Goal: Contribute content

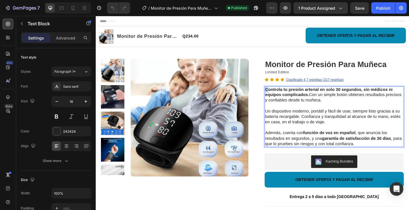
click at [280, 95] on strong "Controla tu presión arterial en solo 30 segundos, sin médicos ni equipos compli…" at bounding box center [349, 98] width 138 height 11
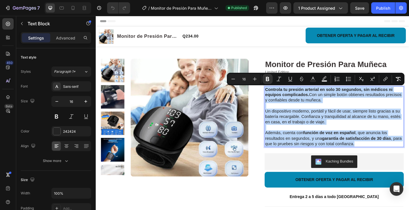
drag, startPoint x: 278, startPoint y: 95, endPoint x: 407, endPoint y: 159, distance: 143.3
click at [407, 159] on div "Monitor de Presión Para Muñeca Product Title Limited Edition Text Block Icon Ic…" at bounding box center [354, 187] width 151 height 251
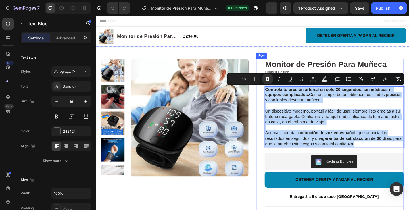
copy div "Controla tu presión arterial en solo 30 segundos, sin médicos ni equipos compli…"
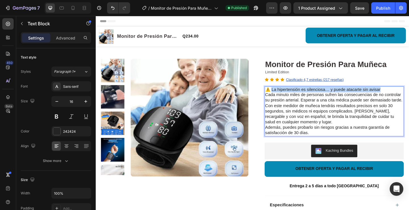
drag, startPoint x: 284, startPoint y: 95, endPoint x: 405, endPoint y: 93, distance: 120.6
click at [405, 93] on p "⚠️ La hipertensión es silenciosa… y puede atacarte sin avisar" at bounding box center [355, 96] width 150 height 6
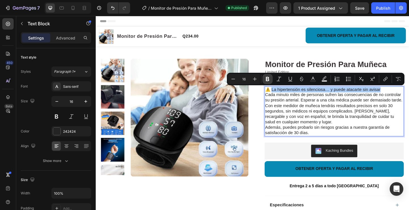
click at [268, 81] on icon "Editor contextual toolbar" at bounding box center [267, 79] width 3 height 4
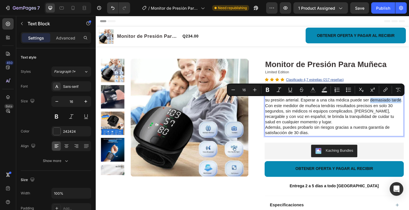
drag, startPoint x: 391, startPoint y: 107, endPoint x: 288, endPoint y: 115, distance: 103.3
click at [288, 111] on p "Cada minuto miles de personas sufren las consecuencias de no controlar su presi…" at bounding box center [355, 105] width 150 height 12
click at [268, 90] on icon "Editor contextual toolbar" at bounding box center [267, 90] width 6 height 6
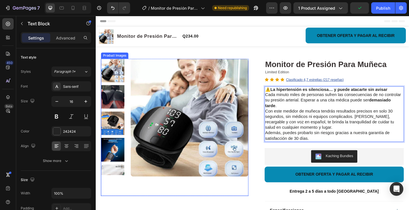
click at [146, 139] on img at bounding box center [198, 126] width 128 height 128
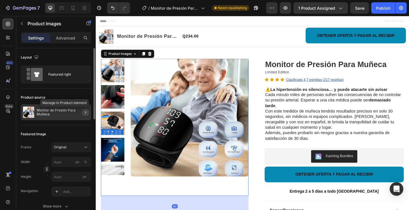
click at [85, 112] on icon "button" at bounding box center [85, 112] width 5 height 5
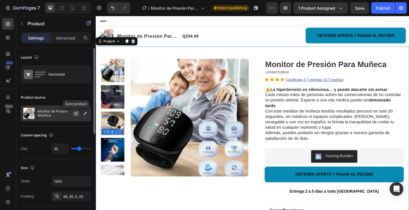
click at [79, 112] on button "button" at bounding box center [76, 113] width 7 height 7
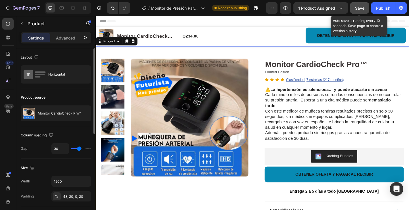
click at [360, 9] on span "Save" at bounding box center [359, 8] width 9 height 5
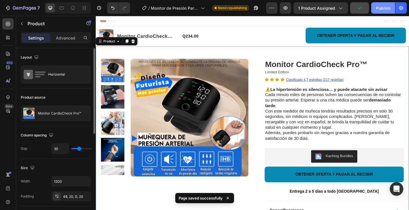
click at [382, 9] on div "Publish" at bounding box center [383, 8] width 14 height 6
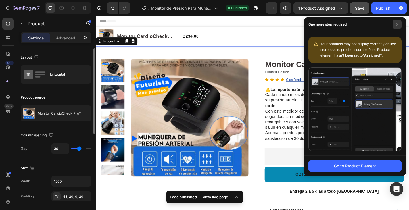
click at [395, 25] on icon at bounding box center [396, 24] width 3 height 3
